Goal: Information Seeking & Learning: Learn about a topic

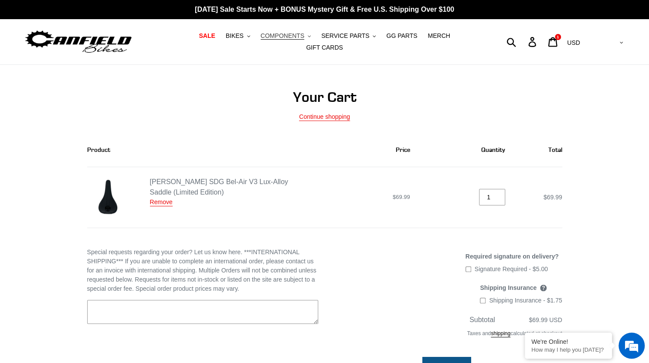
click at [268, 39] on span "COMPONENTS" at bounding box center [283, 35] width 44 height 7
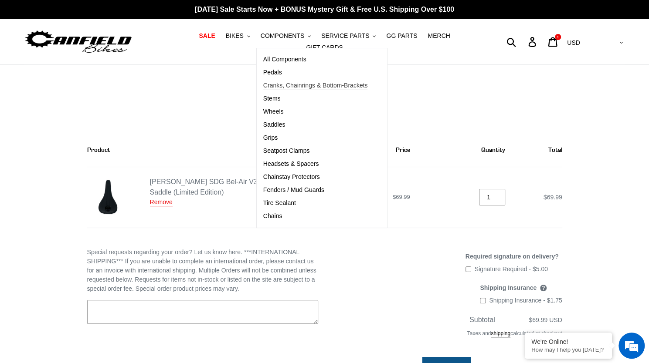
click at [269, 88] on span "Cranks, Chainrings & Bottom-Brackets" at bounding box center [315, 85] width 105 height 7
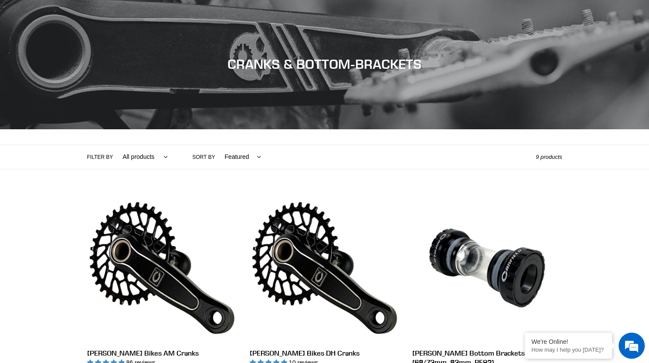
scroll to position [64, 0]
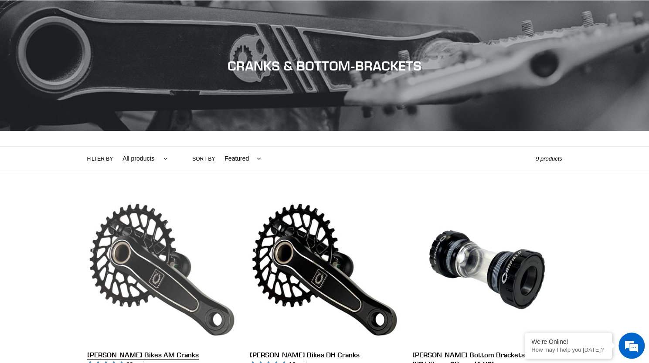
click at [163, 266] on link "[PERSON_NAME] Bikes AM Cranks" at bounding box center [161, 297] width 149 height 204
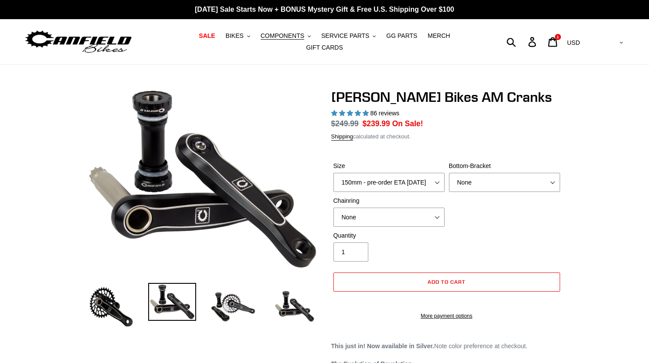
select select "highest-rating"
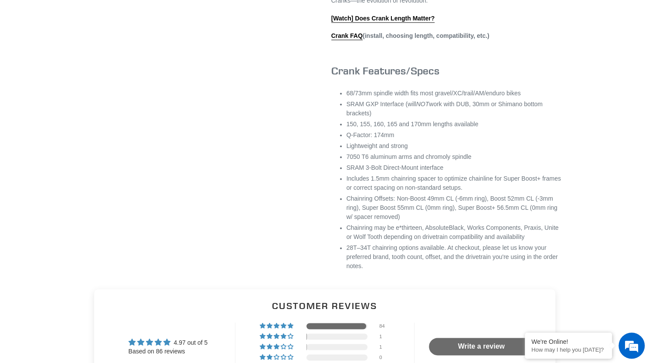
scroll to position [574, 0]
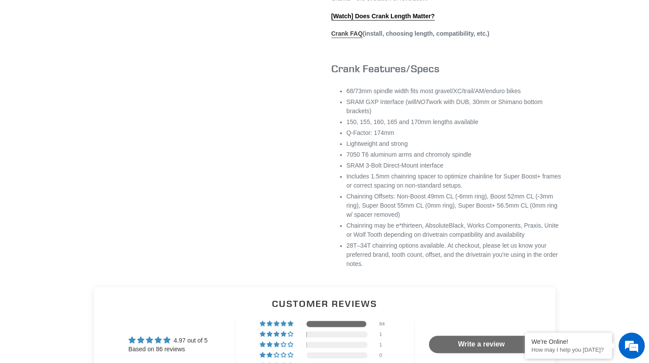
click at [356, 38] on link "Crank FAQ" at bounding box center [346, 34] width 31 height 8
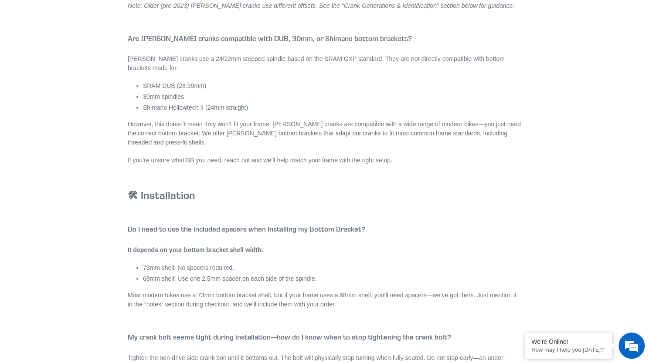
scroll to position [1300, 0]
